Goal: Book appointment/travel/reservation

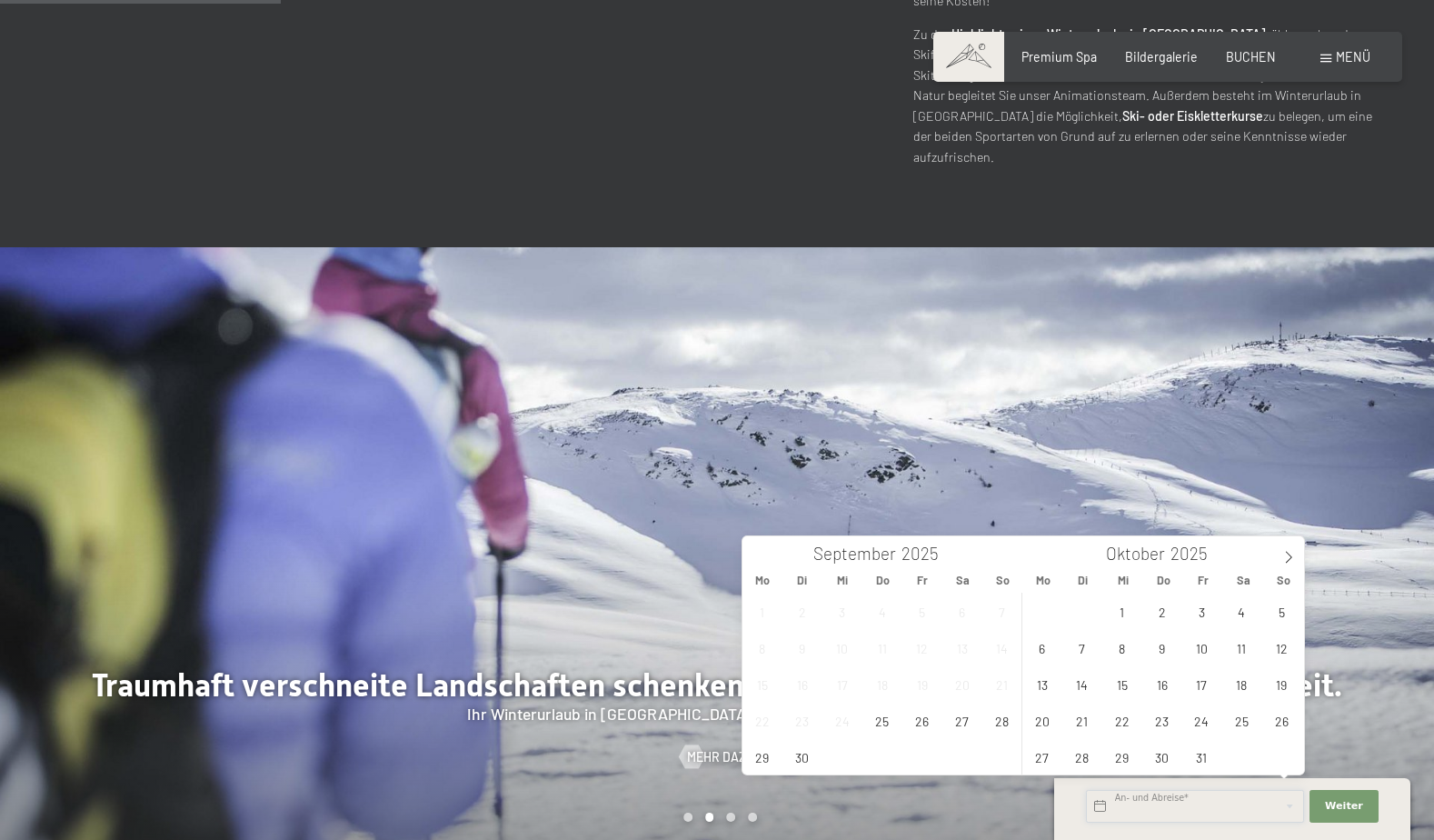
click at [1131, 809] on input "text" at bounding box center [1195, 806] width 218 height 32
click at [1290, 559] on icon at bounding box center [1288, 557] width 12 height 12
click at [1290, 559] on icon at bounding box center [1289, 558] width 7 height 11
type input "2026"
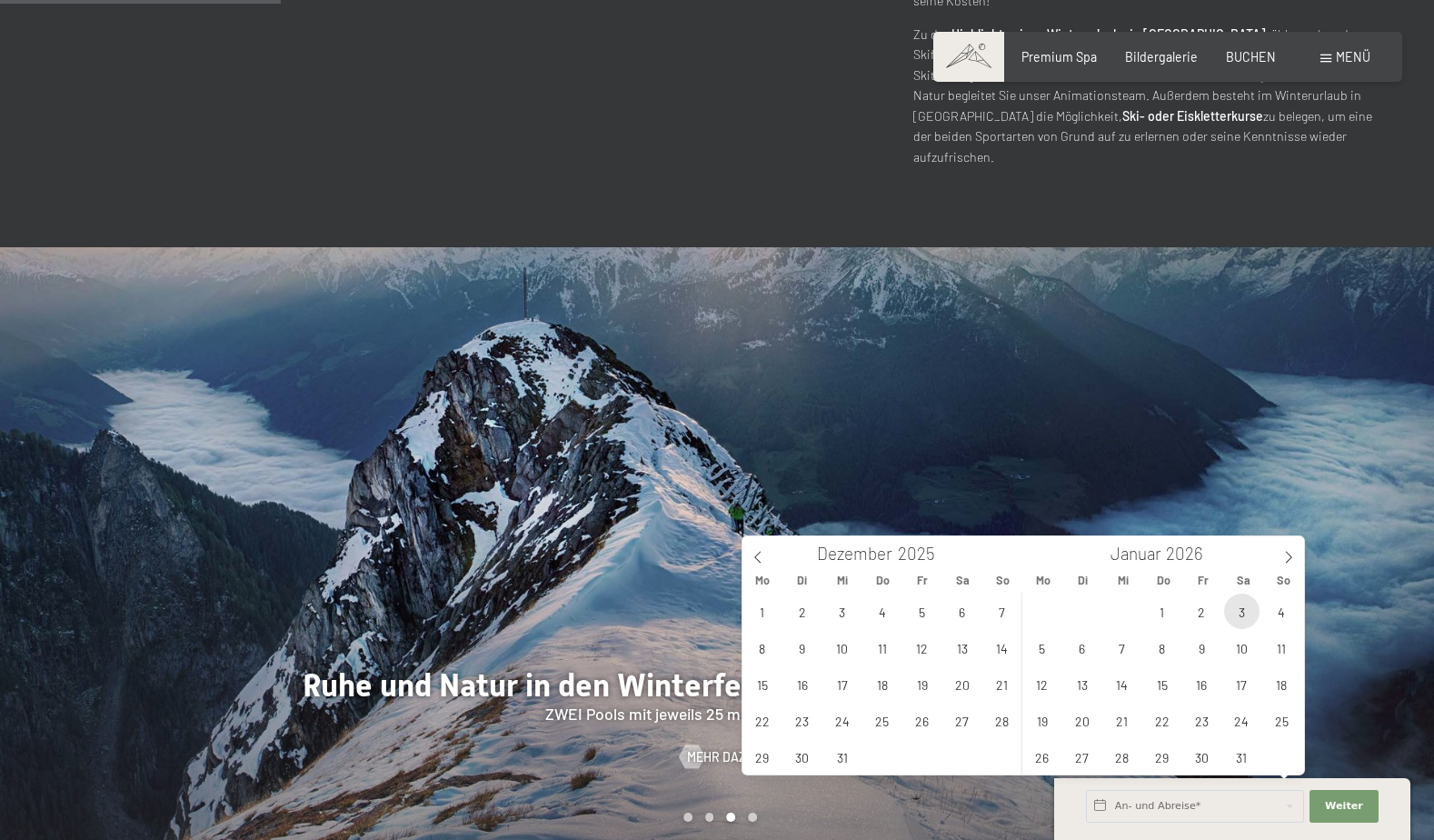
click at [1250, 611] on span "3" at bounding box center [1241, 611] width 35 height 35
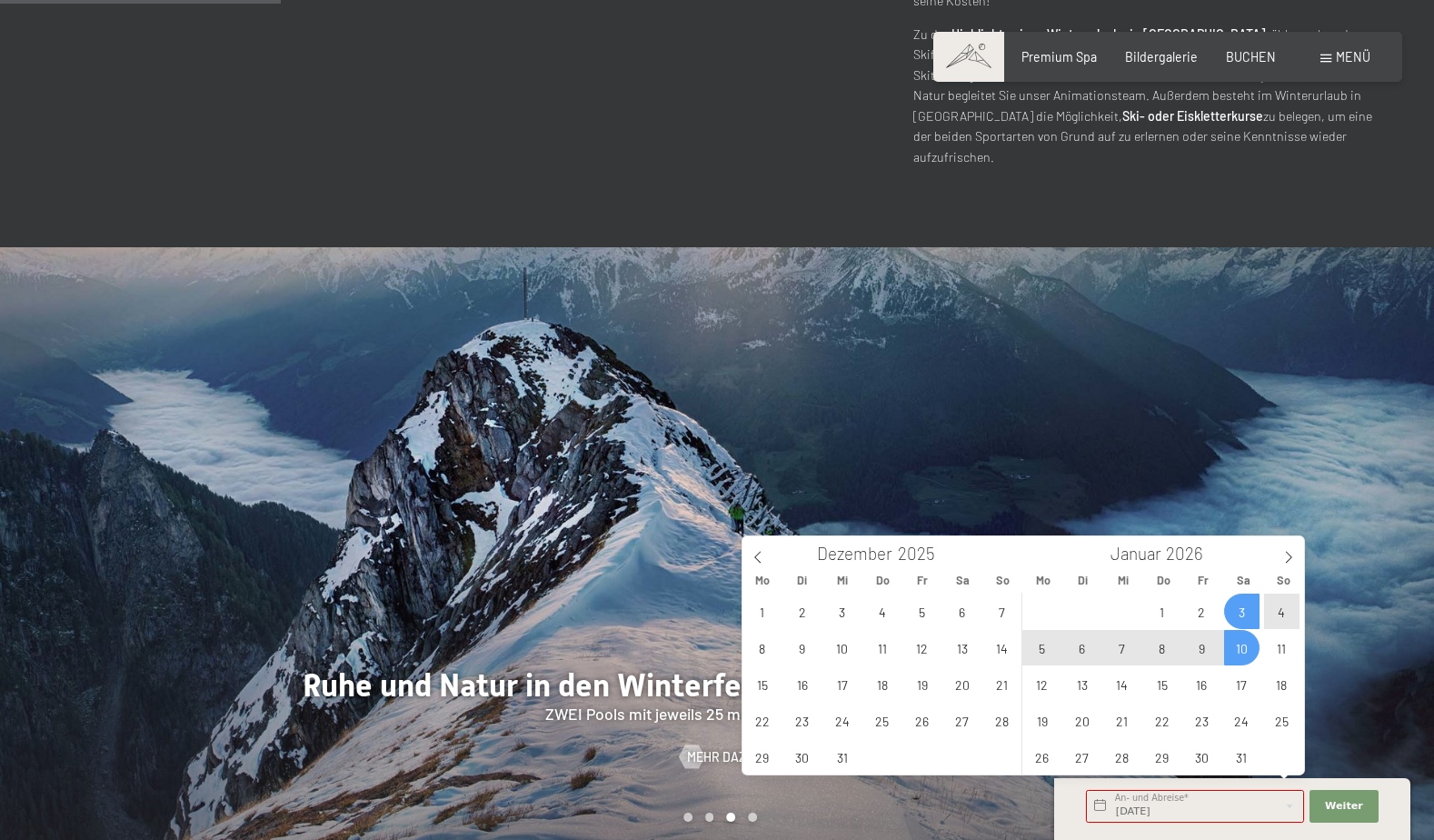
click at [1245, 645] on span "10" at bounding box center [1241, 647] width 35 height 35
type input "[DATE] - [DATE]"
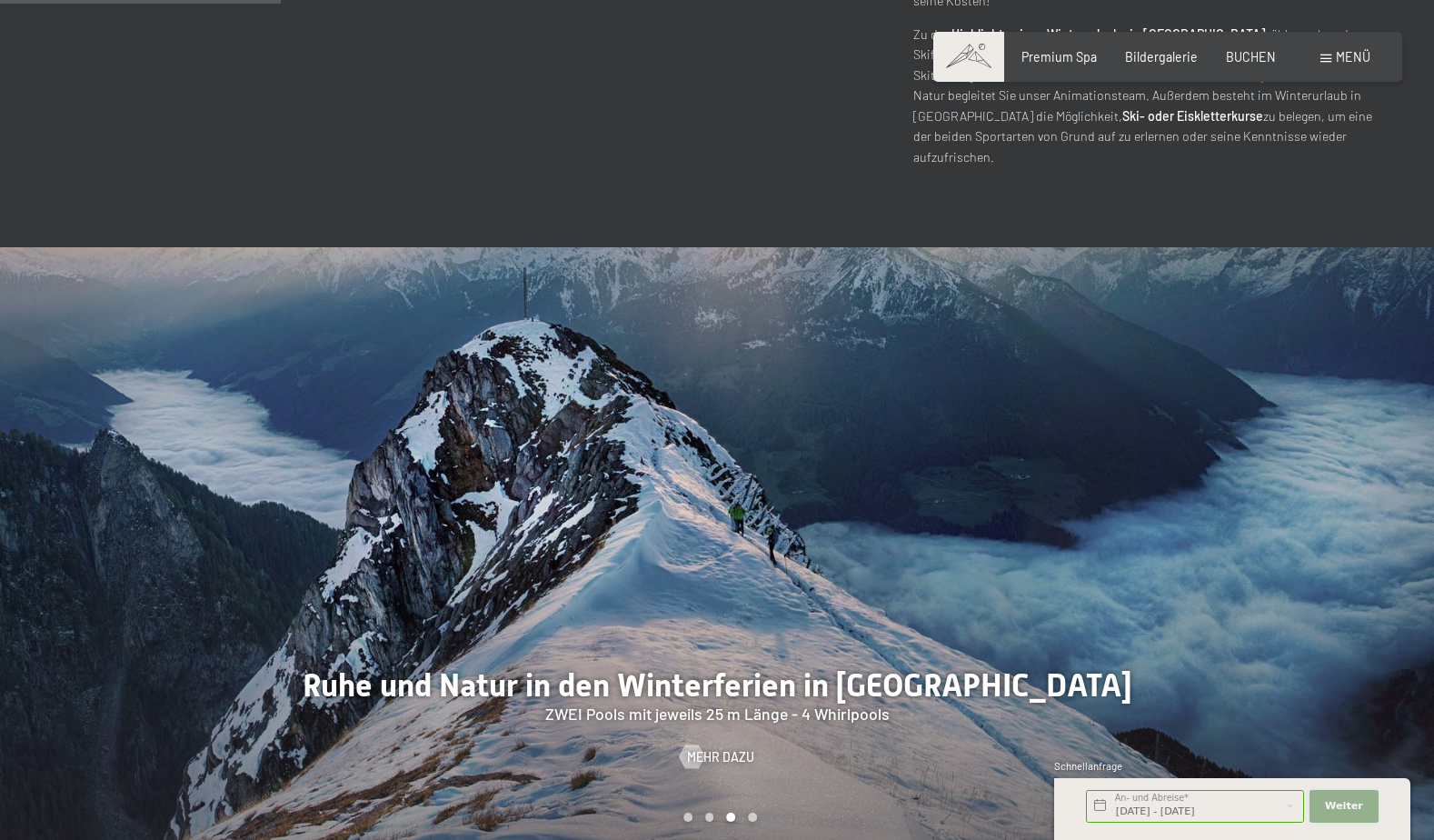
click at [1350, 809] on span "Weiter" at bounding box center [1344, 806] width 38 height 14
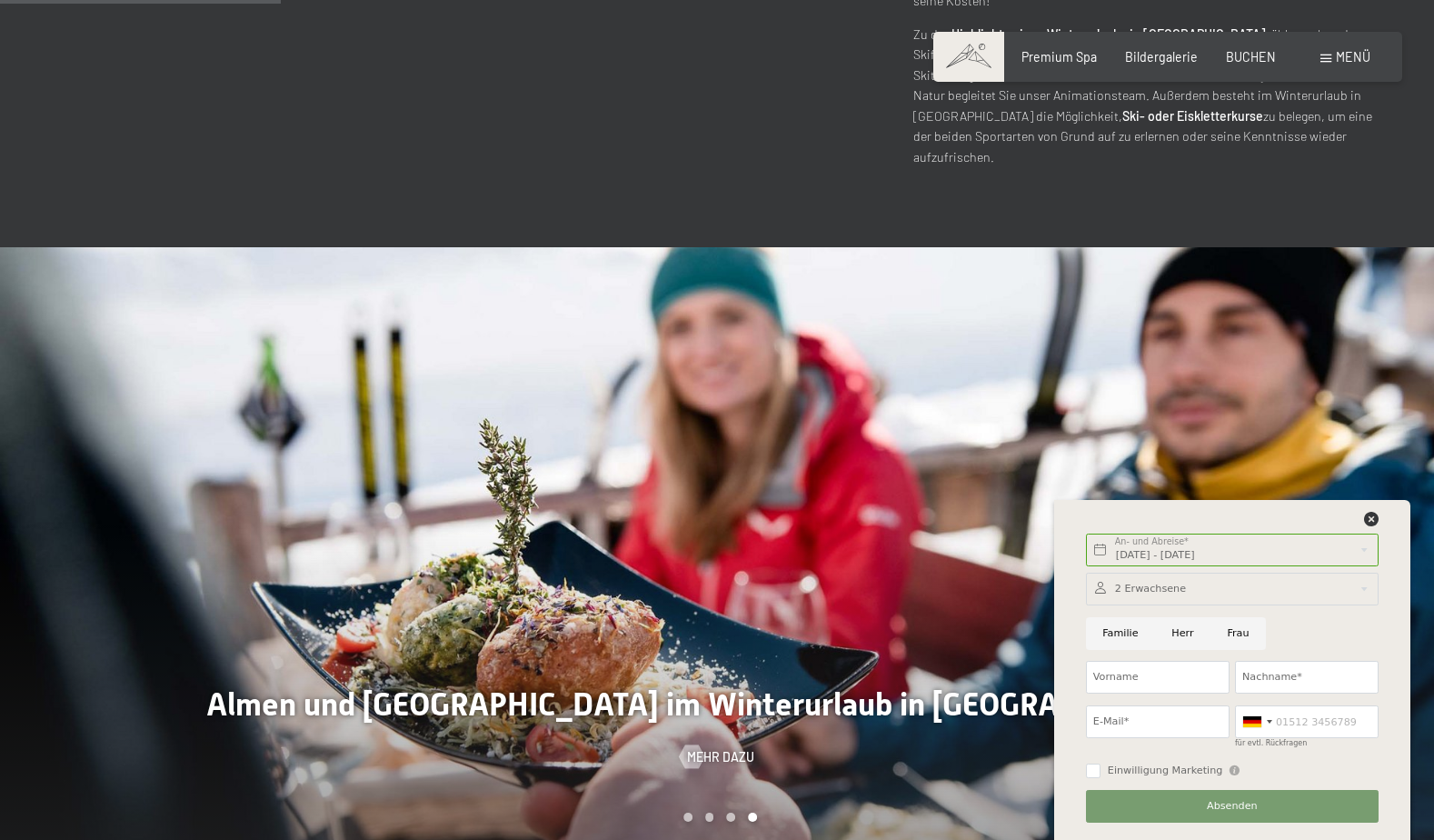
click at [1179, 635] on input "Herr" at bounding box center [1183, 633] width 55 height 32
radio input "true"
click at [1141, 686] on input "Vorname" at bounding box center [1157, 677] width 144 height 32
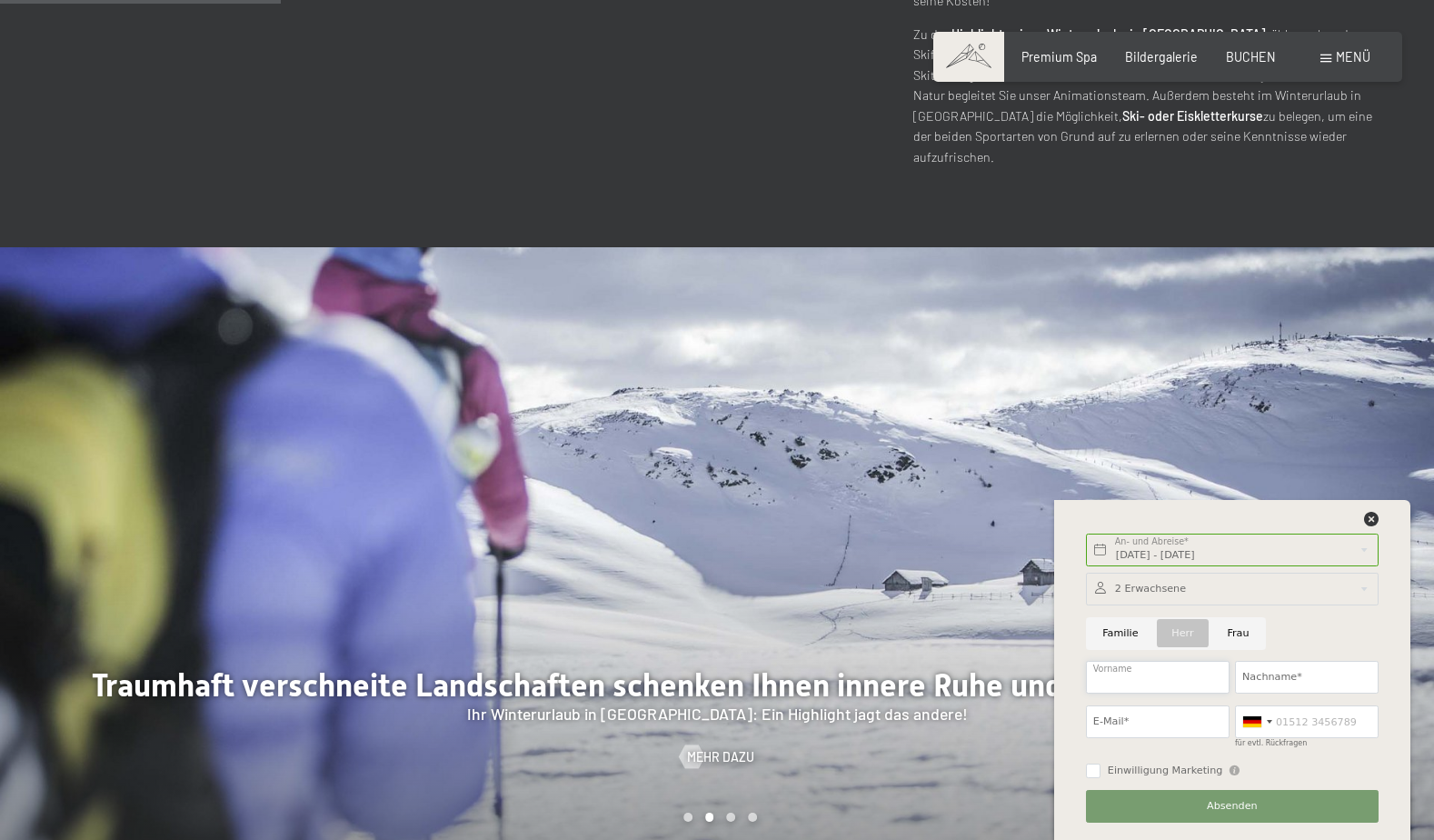
type input "[PERSON_NAME]"
type input "Duckek"
type input "[EMAIL_ADDRESS][DOMAIN_NAME]"
type input "04915118448318"
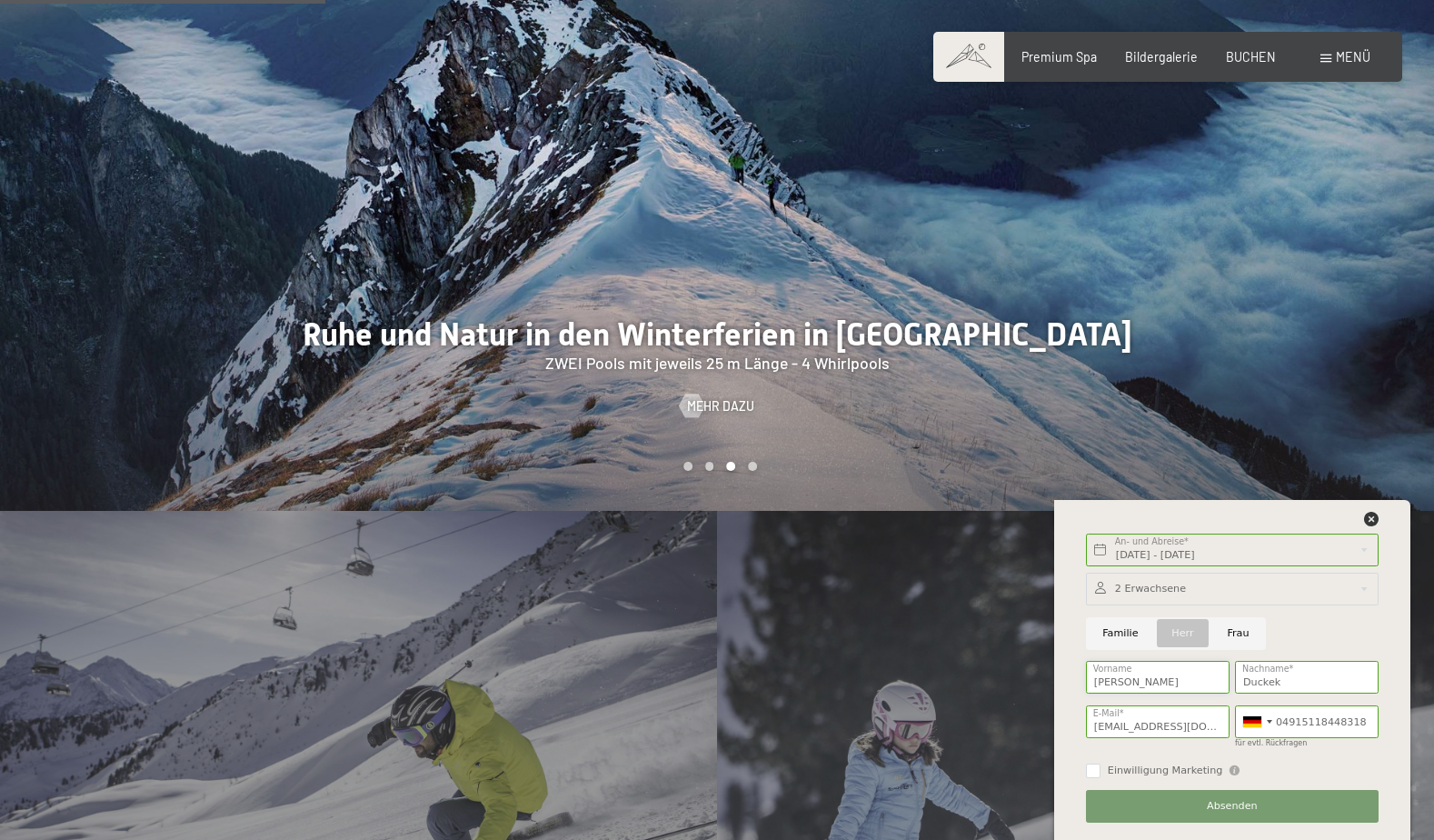
scroll to position [1727, 0]
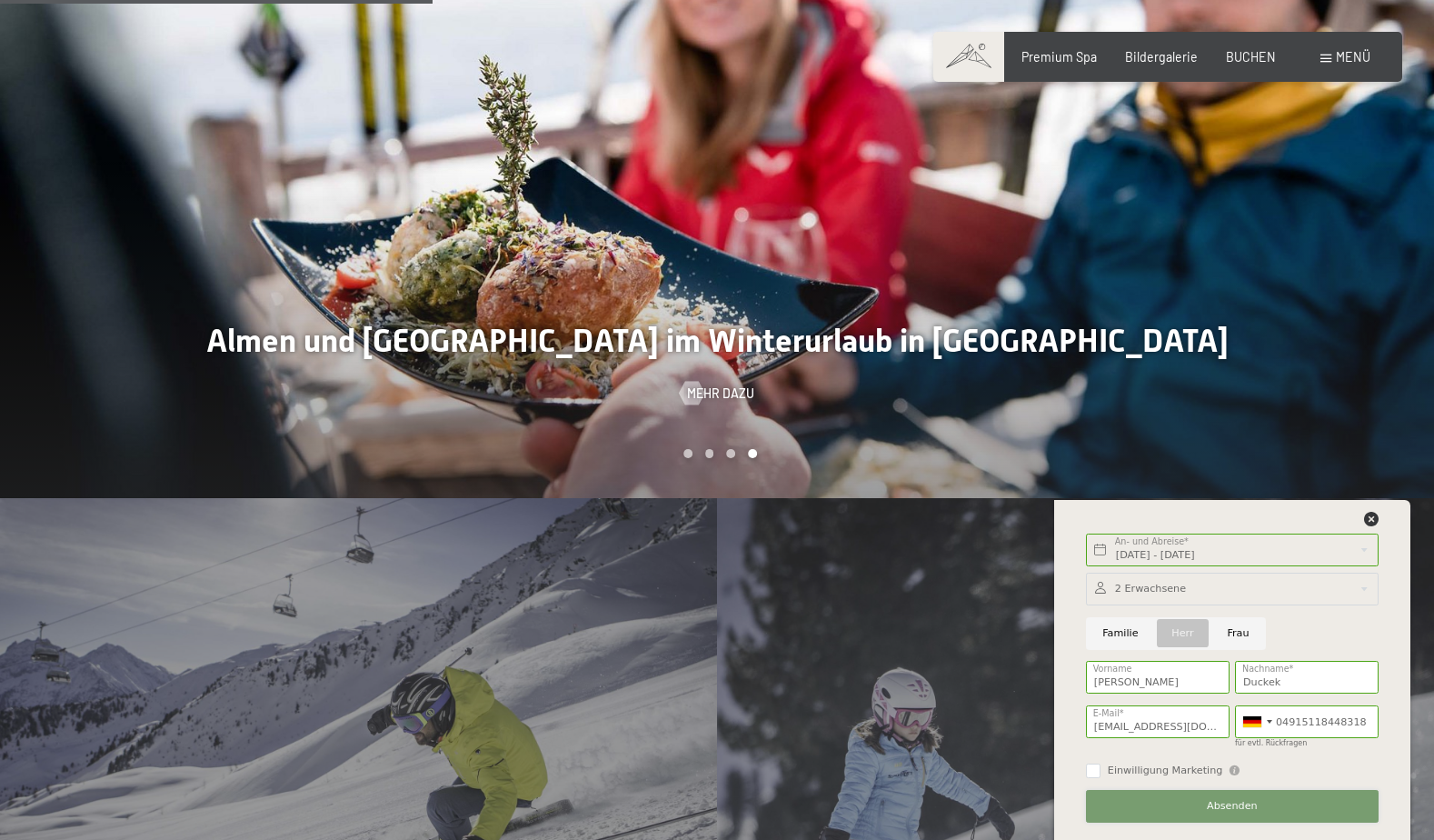
click at [1214, 799] on span "Absenden" at bounding box center [1232, 806] width 51 height 14
